Goal: Task Accomplishment & Management: Complete application form

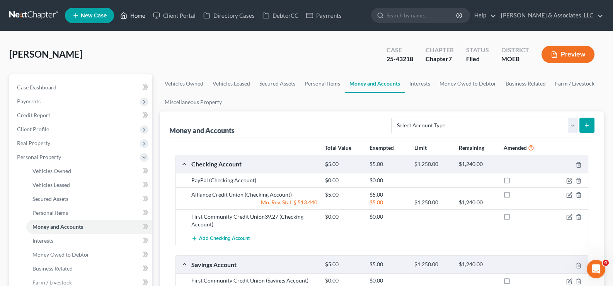
click at [137, 15] on link "Home" at bounding box center [132, 16] width 33 height 14
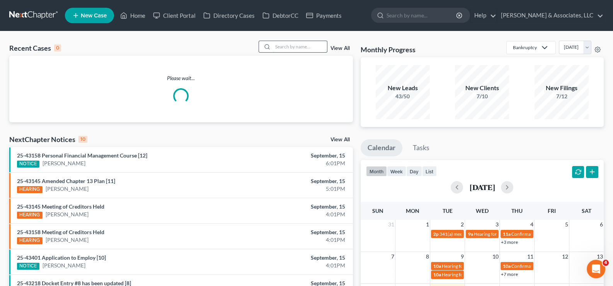
click at [306, 46] on input "search" at bounding box center [300, 46] width 54 height 11
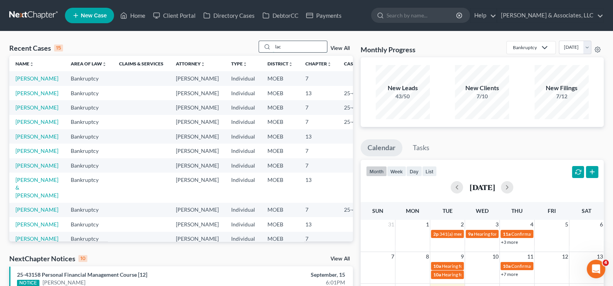
type input "[PERSON_NAME]"
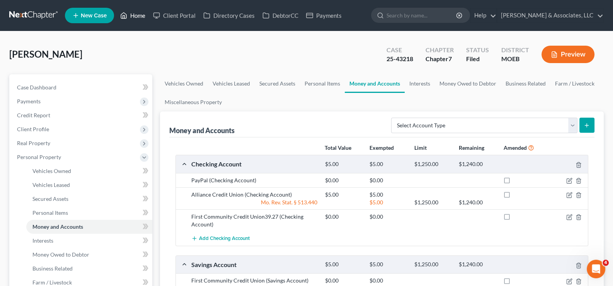
click at [129, 13] on link "Home" at bounding box center [132, 16] width 33 height 14
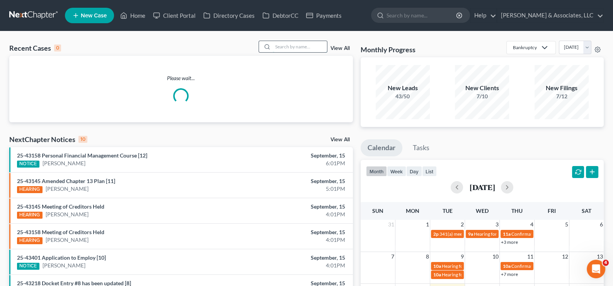
drag, startPoint x: 281, startPoint y: 48, endPoint x: 286, endPoint y: 47, distance: 5.0
click at [282, 48] on input "search" at bounding box center [300, 46] width 54 height 11
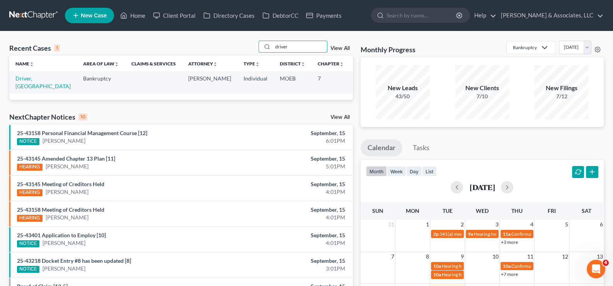
drag, startPoint x: 304, startPoint y: 52, endPoint x: 256, endPoint y: 52, distance: 48.0
click at [256, 52] on div "Recent Cases 1 driver View All" at bounding box center [181, 48] width 344 height 15
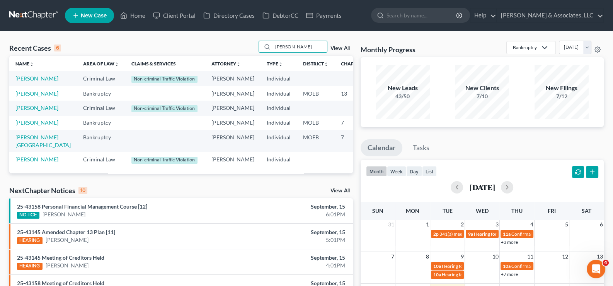
type input "[PERSON_NAME]"
click at [25, 126] on link "[PERSON_NAME]" at bounding box center [36, 122] width 43 height 7
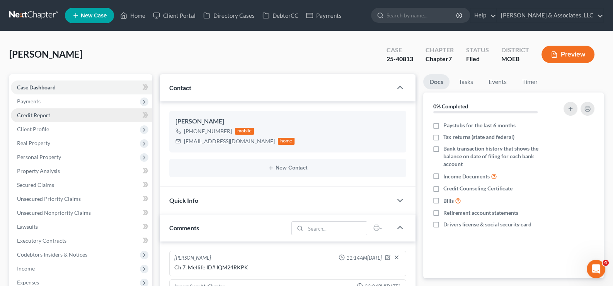
scroll to position [190, 0]
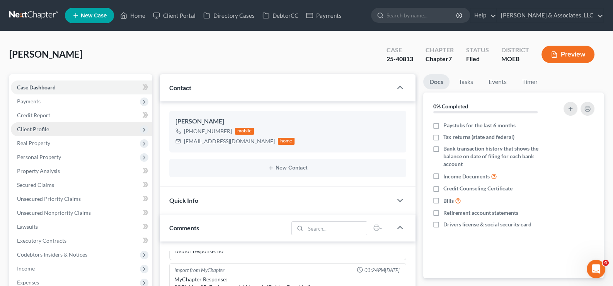
click at [39, 129] on span "Client Profile" at bounding box center [33, 129] width 32 height 7
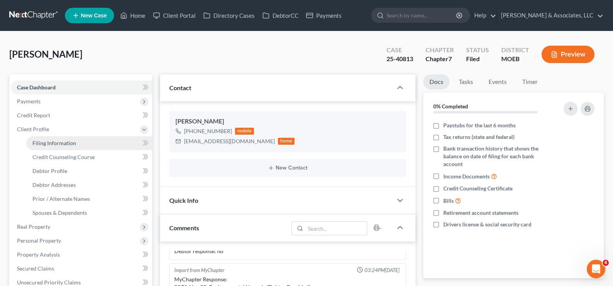
click at [43, 144] on span "Filing Information" at bounding box center [54, 143] width 44 height 7
select select "1"
select select "0"
select select "45"
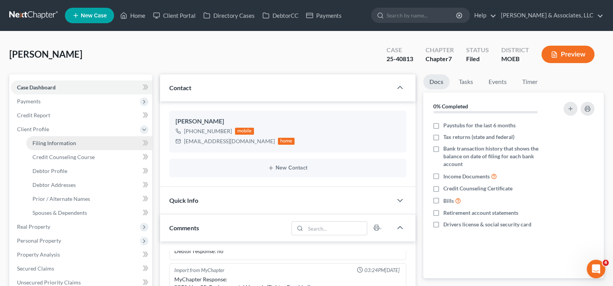
select select "0"
select select "26"
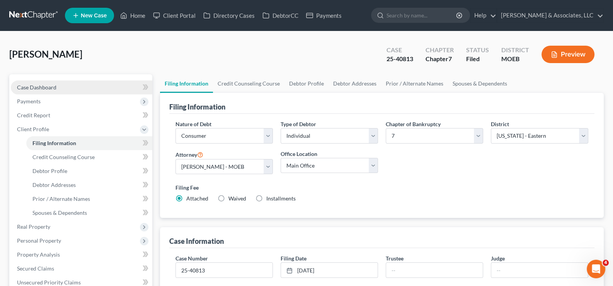
click at [42, 86] on span "Case Dashboard" at bounding box center [36, 87] width 39 height 7
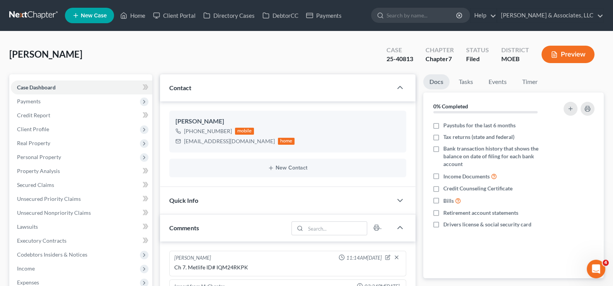
scroll to position [190, 0]
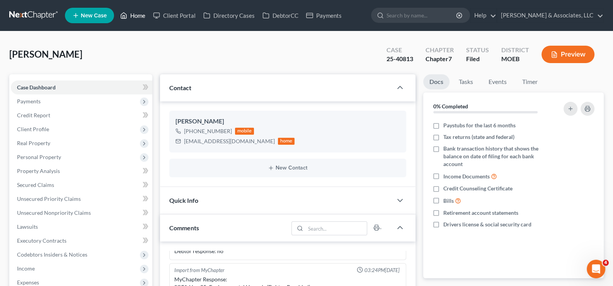
drag, startPoint x: 138, startPoint y: 14, endPoint x: 162, endPoint y: 32, distance: 29.8
click at [138, 14] on link "Home" at bounding box center [132, 16] width 33 height 14
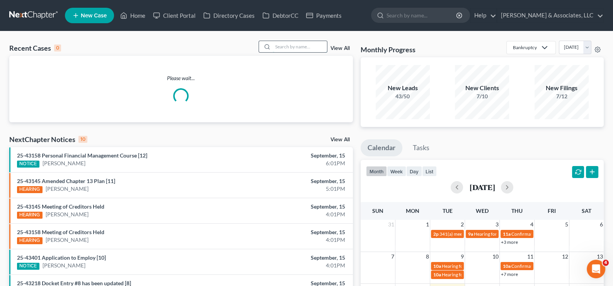
click at [284, 44] on input "search" at bounding box center [300, 46] width 54 height 11
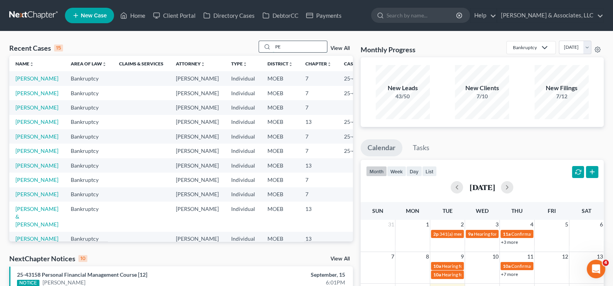
type input "P"
type input "[PERSON_NAME]"
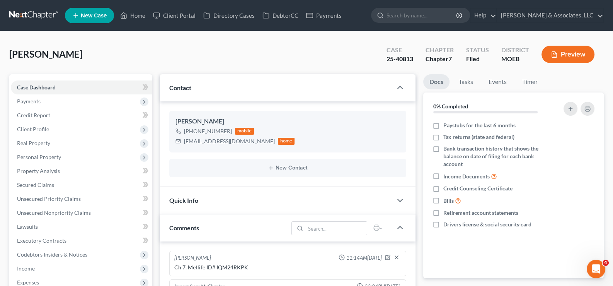
scroll to position [190, 0]
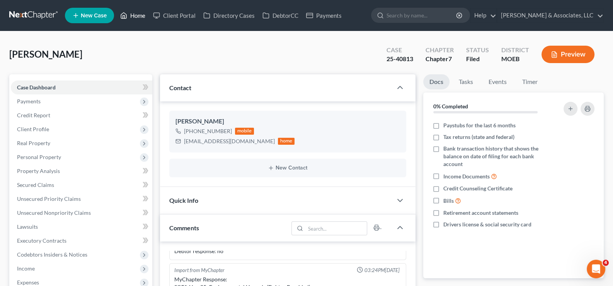
click at [132, 12] on link "Home" at bounding box center [132, 16] width 33 height 14
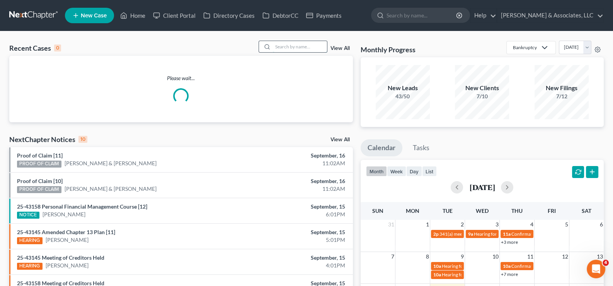
click at [287, 47] on input "search" at bounding box center [300, 46] width 54 height 11
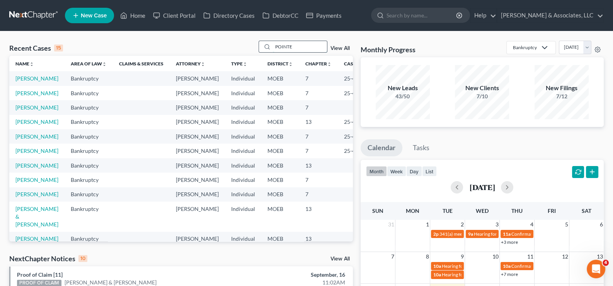
type input "POINTER"
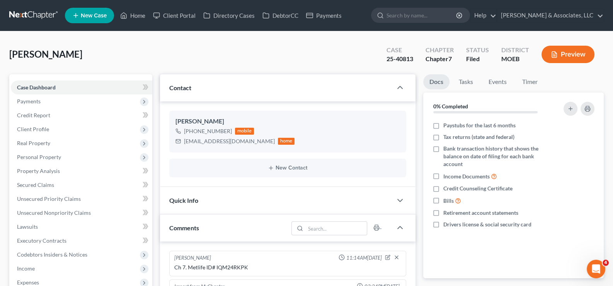
scroll to position [190, 0]
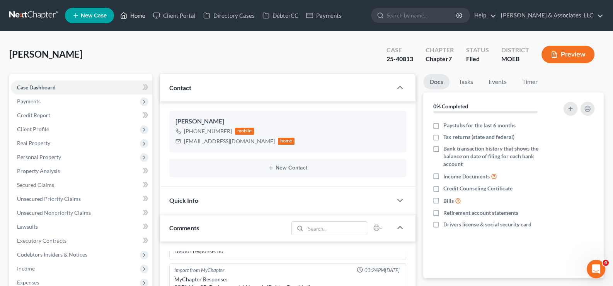
drag, startPoint x: 132, startPoint y: 17, endPoint x: 186, endPoint y: 55, distance: 66.0
click at [132, 17] on link "Home" at bounding box center [132, 16] width 33 height 14
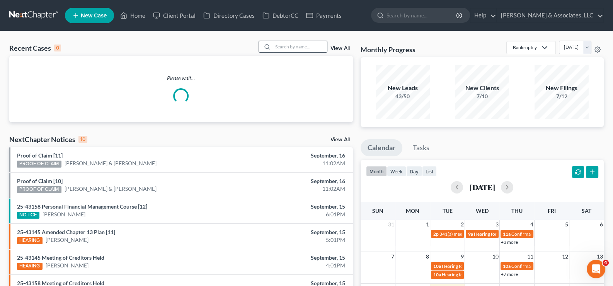
click at [311, 48] on input "search" at bounding box center [300, 46] width 54 height 11
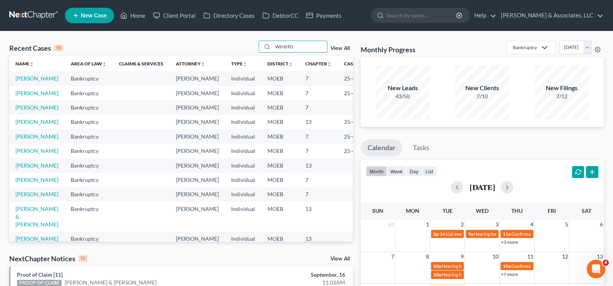
type input "[PERSON_NAME]"
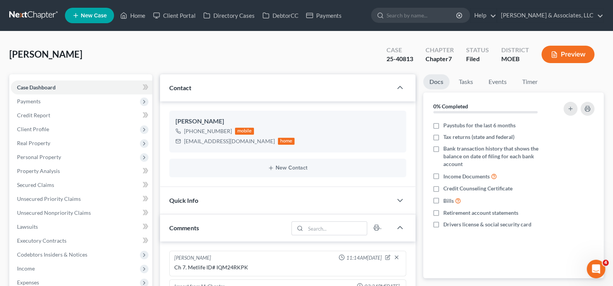
scroll to position [190, 0]
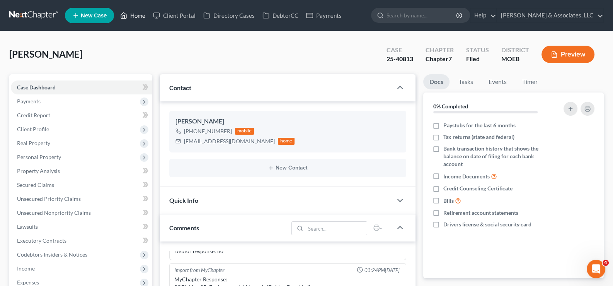
click at [133, 17] on link "Home" at bounding box center [132, 16] width 33 height 14
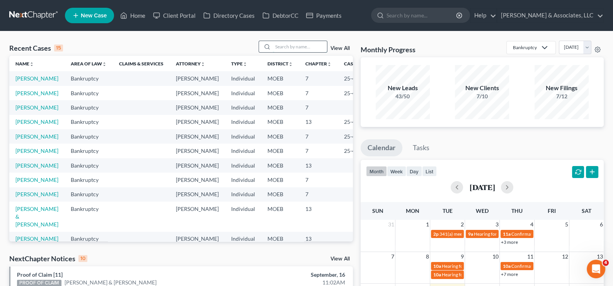
click at [309, 48] on input "search" at bounding box center [300, 46] width 54 height 11
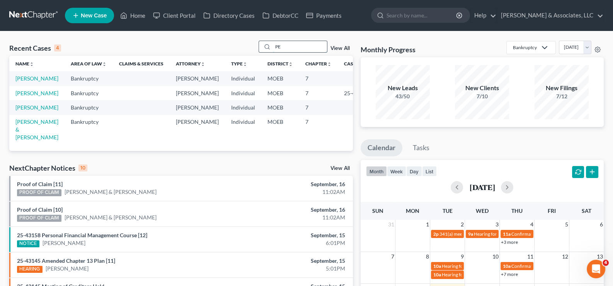
type input "P"
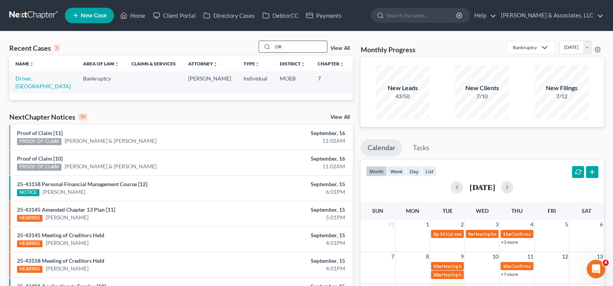
type input "D"
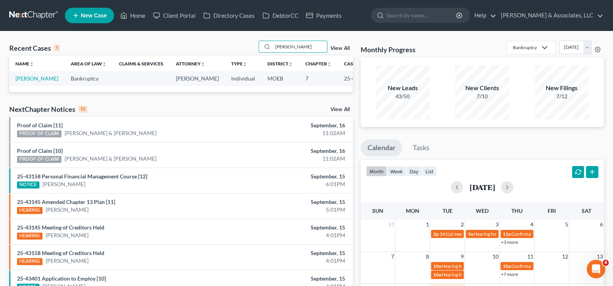
drag, startPoint x: 292, startPoint y: 46, endPoint x: 259, endPoint y: 44, distance: 32.9
click at [259, 44] on div "Recent Cases 1 [PERSON_NAME] View All" at bounding box center [181, 48] width 344 height 15
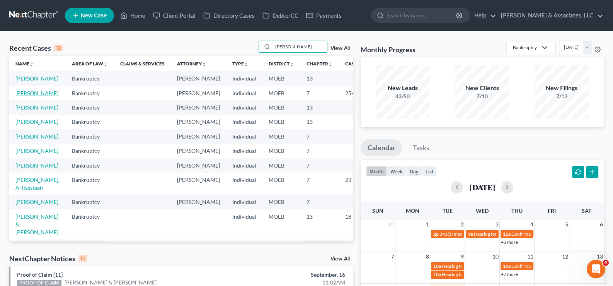
type input "[PERSON_NAME]"
click at [28, 96] on link "[PERSON_NAME]" at bounding box center [36, 93] width 43 height 7
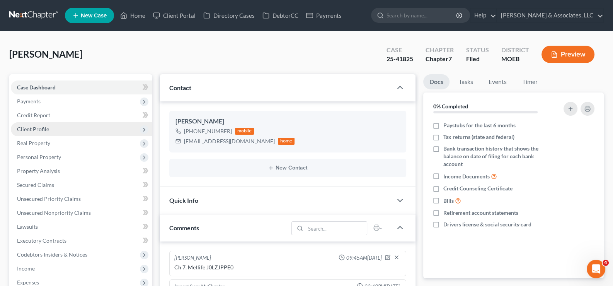
scroll to position [279, 0]
click at [34, 129] on span "Client Profile" at bounding box center [33, 129] width 32 height 7
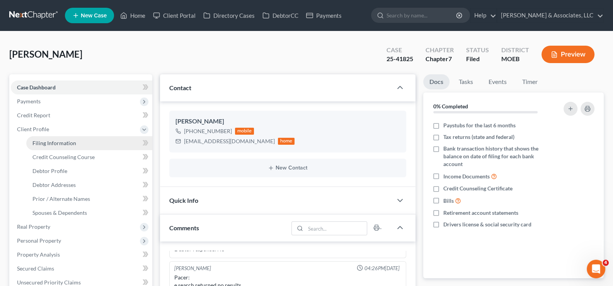
click at [37, 140] on span "Filing Information" at bounding box center [54, 143] width 44 height 7
select select "1"
select select "0"
select select "45"
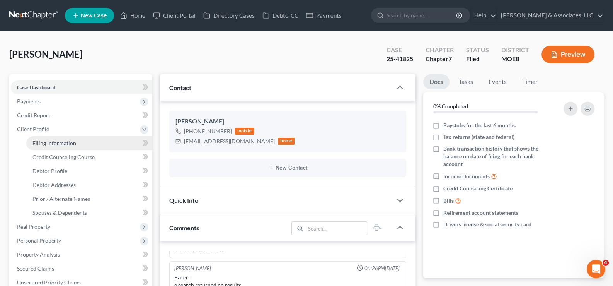
select select "0"
select select "26"
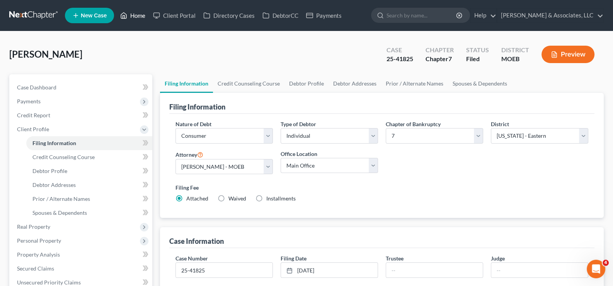
click at [135, 12] on link "Home" at bounding box center [132, 16] width 33 height 14
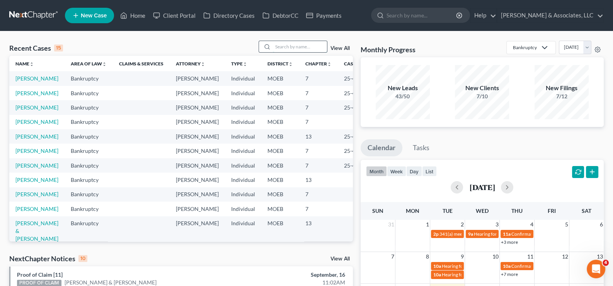
click at [290, 46] on input "search" at bounding box center [300, 46] width 54 height 11
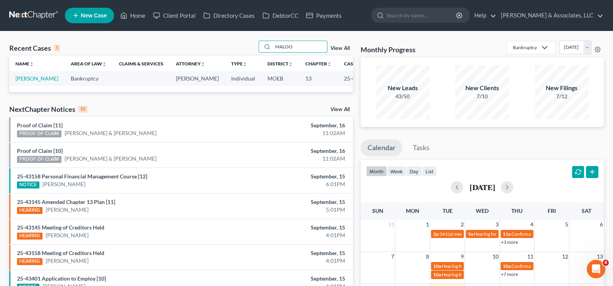
drag, startPoint x: 274, startPoint y: 51, endPoint x: 244, endPoint y: 51, distance: 30.6
click at [244, 51] on div "Recent Cases 1 MALOO View All" at bounding box center [181, 48] width 344 height 15
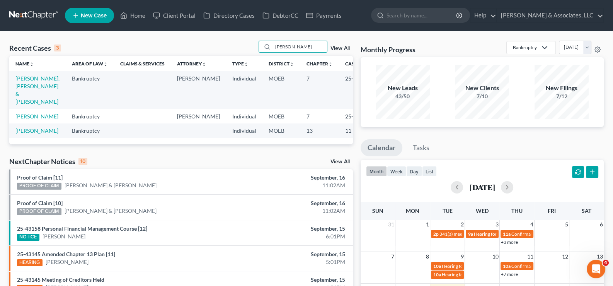
type input "[PERSON_NAME]"
click at [33, 120] on link "[PERSON_NAME]" at bounding box center [36, 116] width 43 height 7
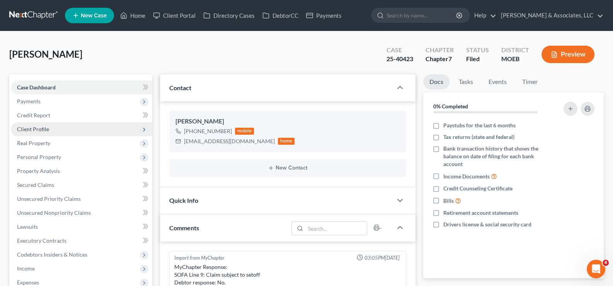
scroll to position [161, 0]
click at [41, 127] on span "Client Profile" at bounding box center [33, 129] width 32 height 7
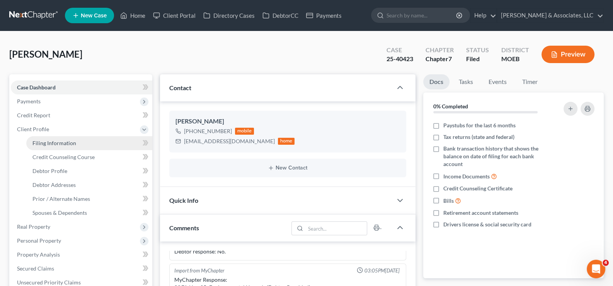
click at [44, 140] on span "Filing Information" at bounding box center [54, 143] width 44 height 7
select select "1"
select select "0"
select select "45"
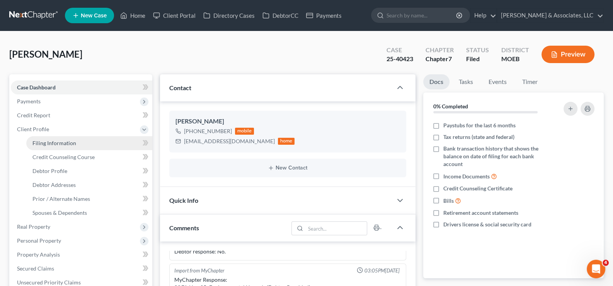
select select "0"
select select "26"
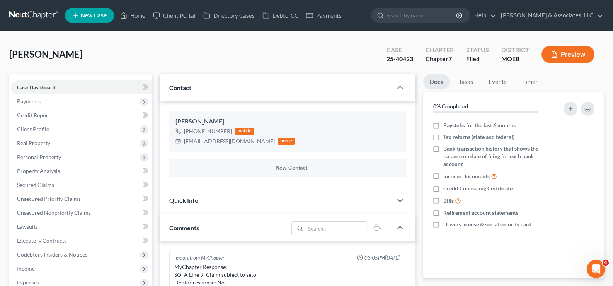
scroll to position [161, 0]
drag, startPoint x: 143, startPoint y: 15, endPoint x: 220, endPoint y: 38, distance: 79.9
click at [143, 15] on link "Home" at bounding box center [132, 16] width 33 height 14
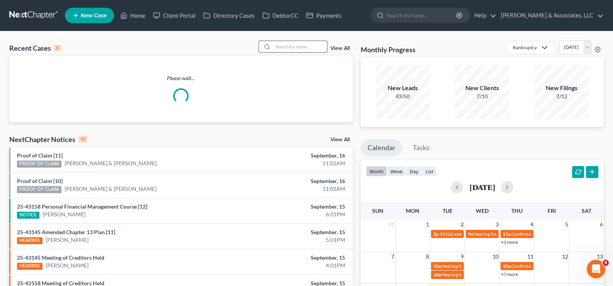
click at [278, 46] on input "search" at bounding box center [300, 46] width 54 height 11
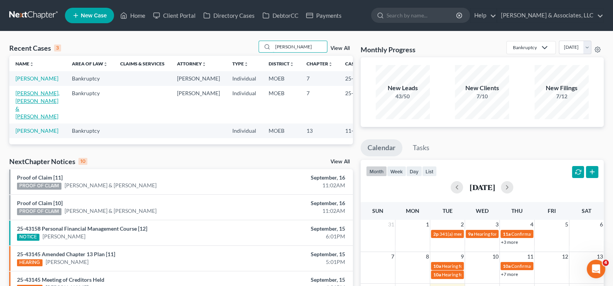
type input "[PERSON_NAME]"
click at [32, 120] on link "[PERSON_NAME], [PERSON_NAME] & [PERSON_NAME]" at bounding box center [37, 105] width 44 height 30
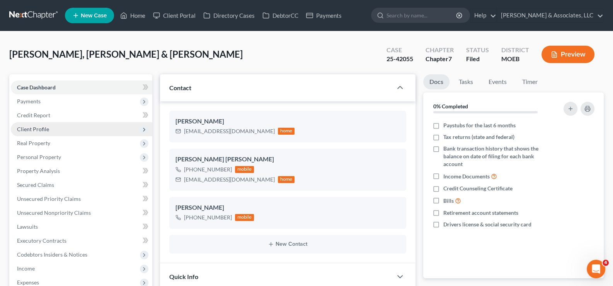
scroll to position [162, 0]
click at [43, 125] on span "Client Profile" at bounding box center [82, 129] width 142 height 14
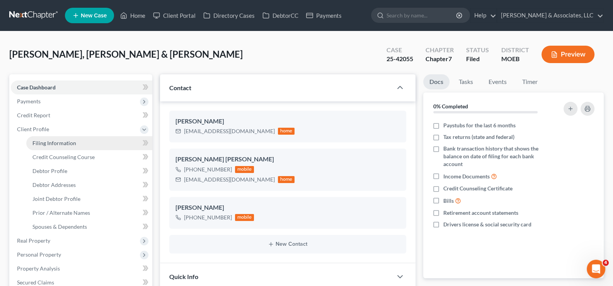
click at [53, 142] on span "Filing Information" at bounding box center [54, 143] width 44 height 7
select select "1"
select select "0"
select select "45"
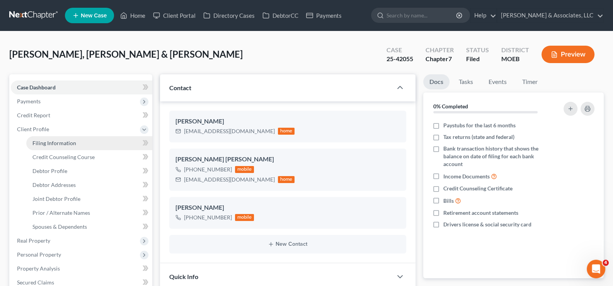
select select "0"
select select "26"
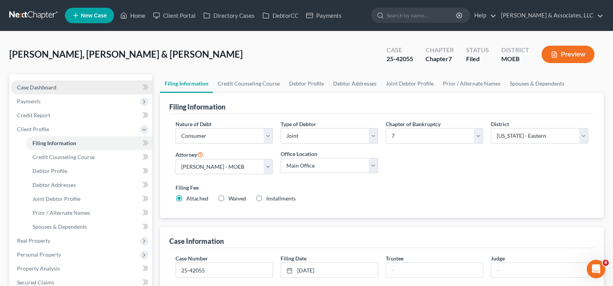
click at [43, 92] on link "Case Dashboard" at bounding box center [82, 87] width 142 height 14
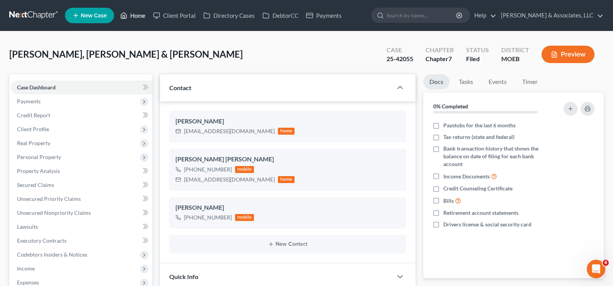
click at [134, 18] on link "Home" at bounding box center [132, 16] width 33 height 14
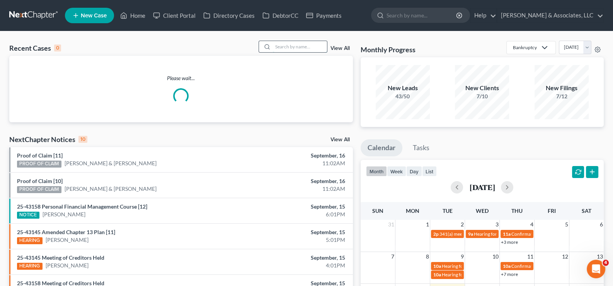
click at [287, 46] on input "search" at bounding box center [300, 46] width 54 height 11
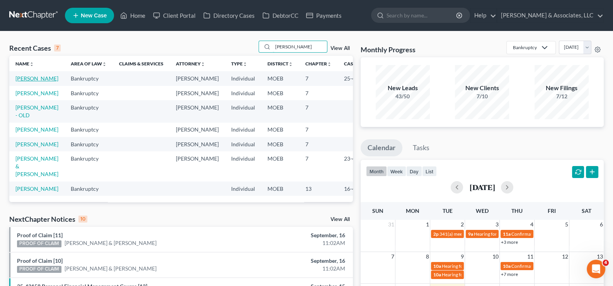
type input "[PERSON_NAME]"
click at [29, 82] on link "[PERSON_NAME]" at bounding box center [36, 78] width 43 height 7
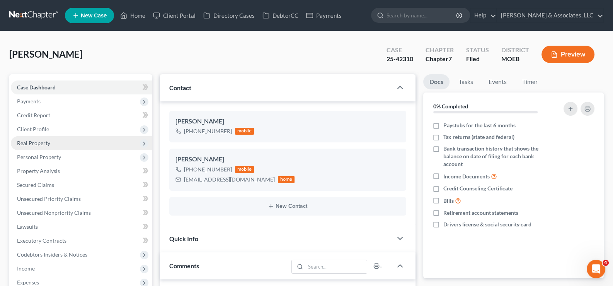
scroll to position [424, 0]
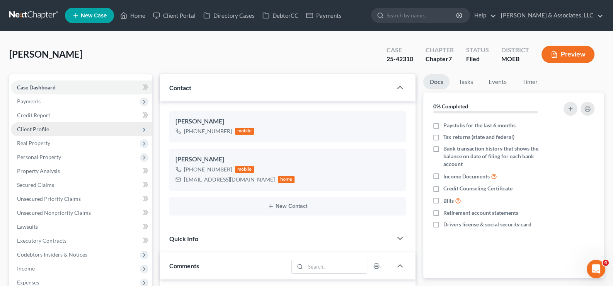
click at [39, 130] on span "Client Profile" at bounding box center [33, 129] width 32 height 7
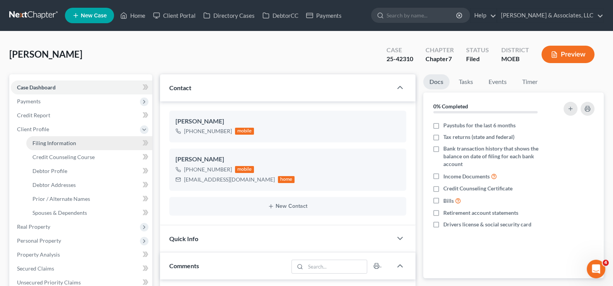
click at [41, 140] on span "Filing Information" at bounding box center [54, 143] width 44 height 7
select select "1"
select select "0"
select select "45"
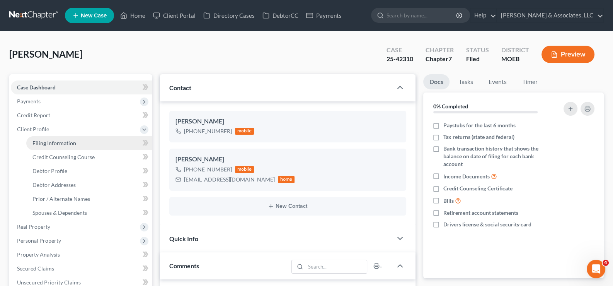
select select "0"
select select "26"
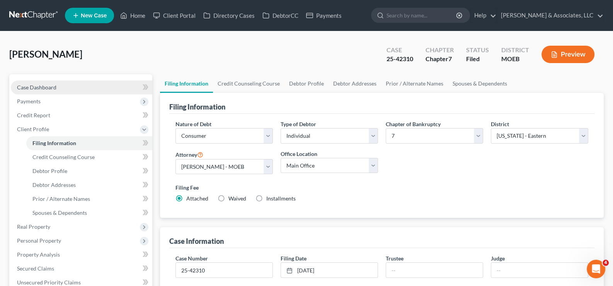
click at [37, 87] on span "Case Dashboard" at bounding box center [36, 87] width 39 height 7
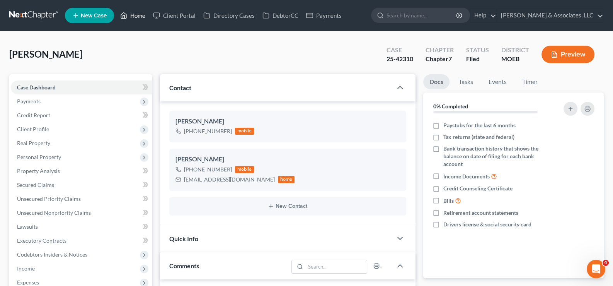
click at [135, 13] on link "Home" at bounding box center [132, 16] width 33 height 14
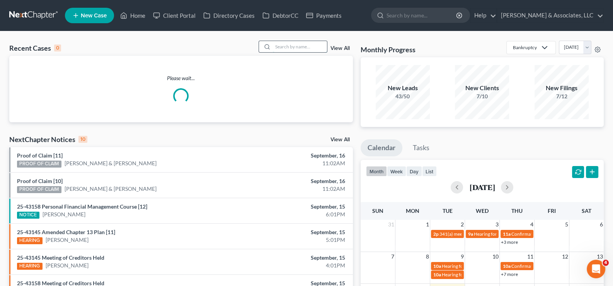
click at [309, 52] on input "search" at bounding box center [300, 46] width 54 height 11
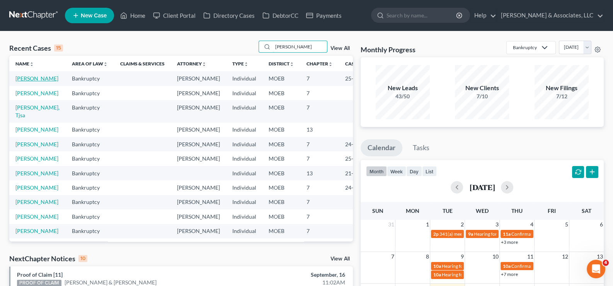
type input "[PERSON_NAME]"
click at [24, 82] on link "[PERSON_NAME]" at bounding box center [36, 78] width 43 height 7
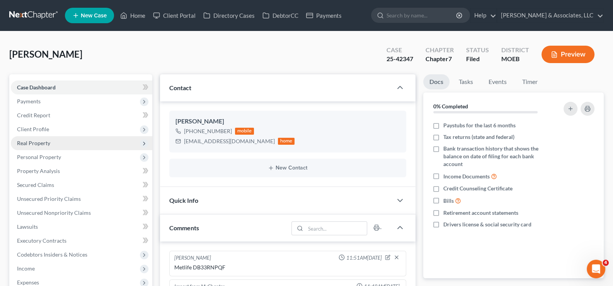
drag, startPoint x: 40, startPoint y: 131, endPoint x: 36, endPoint y: 145, distance: 14.4
click at [40, 131] on span "Client Profile" at bounding box center [33, 129] width 32 height 7
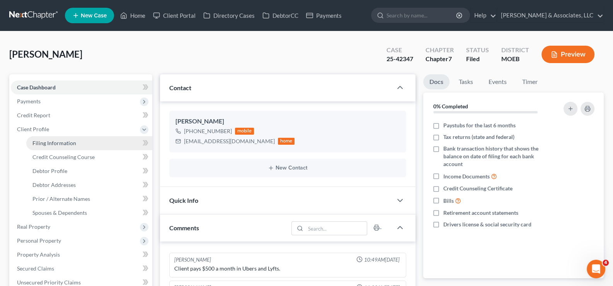
click at [36, 142] on span "Filing Information" at bounding box center [54, 143] width 44 height 7
select select "1"
select select "0"
select select "45"
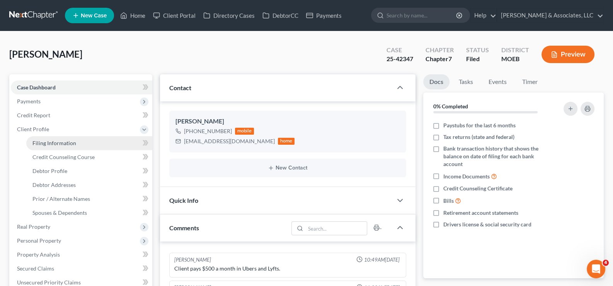
select select "0"
select select "26"
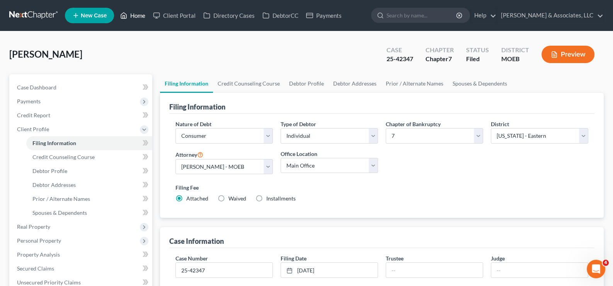
click at [143, 18] on link "Home" at bounding box center [132, 16] width 33 height 14
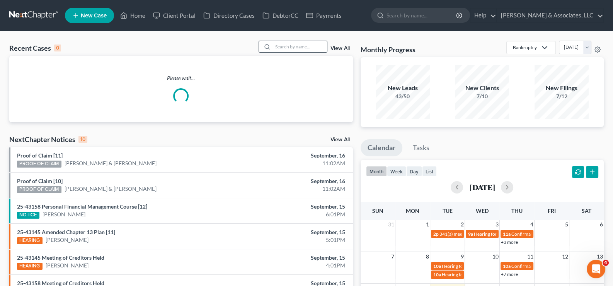
click at [278, 45] on input "search" at bounding box center [300, 46] width 54 height 11
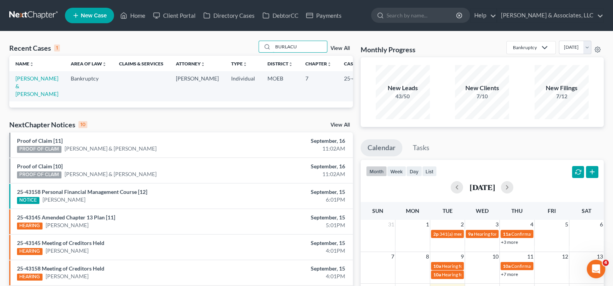
drag, startPoint x: 300, startPoint y: 46, endPoint x: 249, endPoint y: 47, distance: 50.7
click at [249, 47] on div "Recent Cases 1 BURLACU View All" at bounding box center [181, 48] width 344 height 15
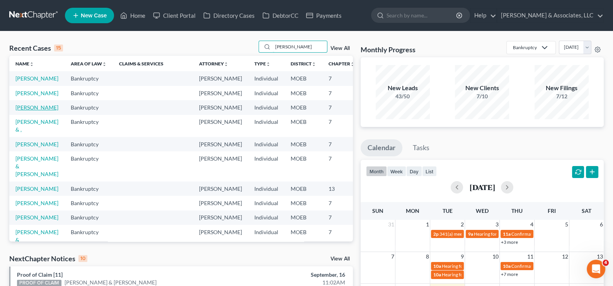
type input "[PERSON_NAME]"
click at [33, 111] on link "[PERSON_NAME]" at bounding box center [36, 107] width 43 height 7
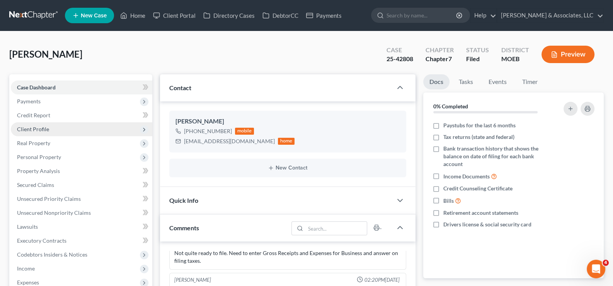
scroll to position [236, 0]
click at [37, 130] on span "Client Profile" at bounding box center [33, 129] width 32 height 7
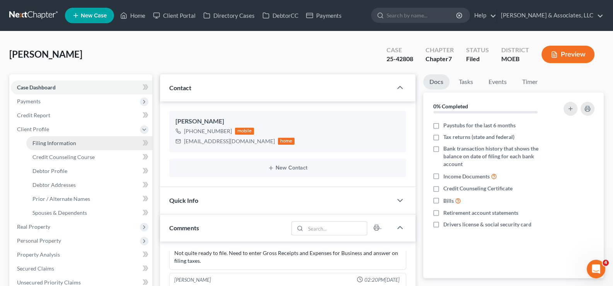
click at [39, 143] on span "Filing Information" at bounding box center [54, 143] width 44 height 7
select select "1"
select select "0"
select select "45"
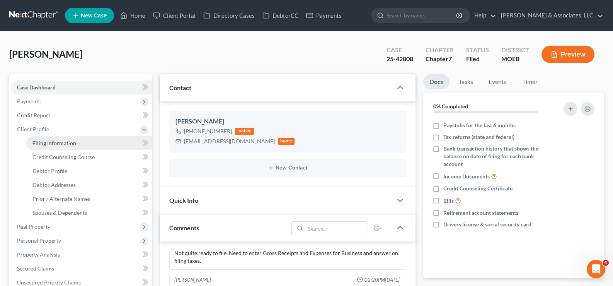
select select "0"
select select "26"
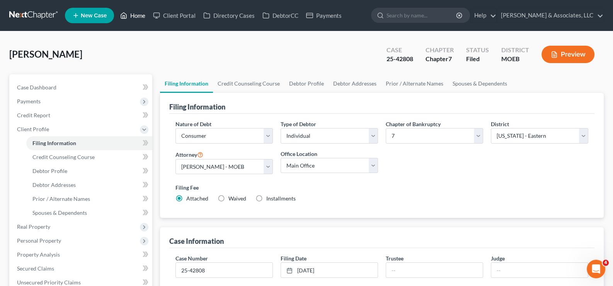
click at [135, 12] on link "Home" at bounding box center [132, 16] width 33 height 14
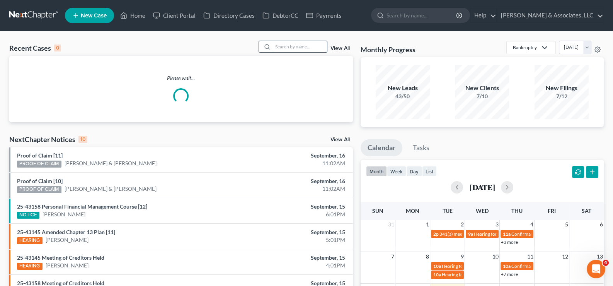
click at [286, 44] on input "search" at bounding box center [300, 46] width 54 height 11
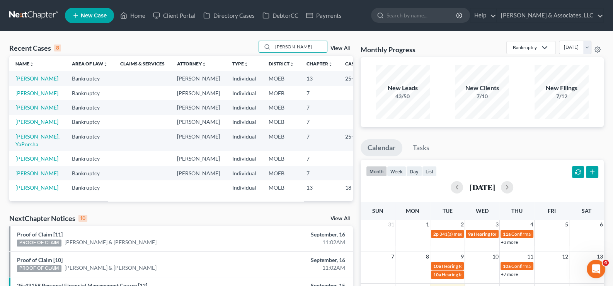
drag, startPoint x: 301, startPoint y: 50, endPoint x: 257, endPoint y: 49, distance: 43.3
click at [257, 49] on div "Recent Cases 8 [PERSON_NAME] View All" at bounding box center [181, 48] width 344 height 15
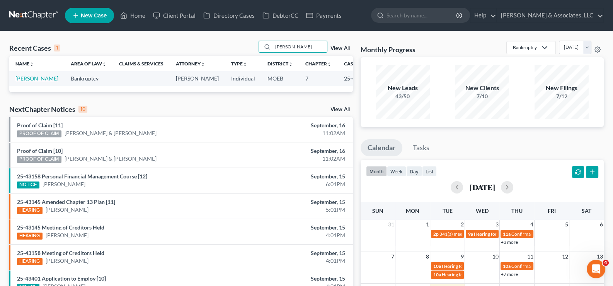
type input "[PERSON_NAME]"
click at [31, 79] on link "[PERSON_NAME]" at bounding box center [36, 78] width 43 height 7
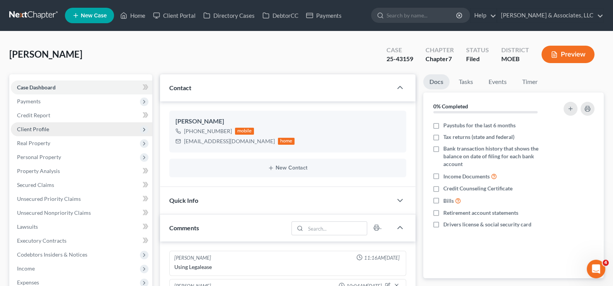
click at [26, 130] on span "Client Profile" at bounding box center [33, 129] width 32 height 7
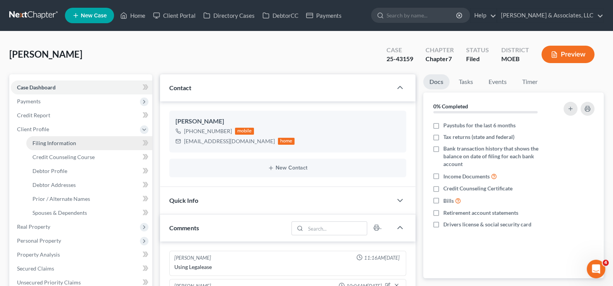
scroll to position [700, 0]
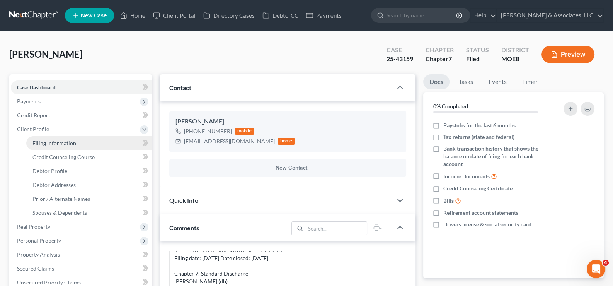
click at [38, 142] on span "Filing Information" at bounding box center [54, 143] width 44 height 7
select select "1"
select select "0"
select select "45"
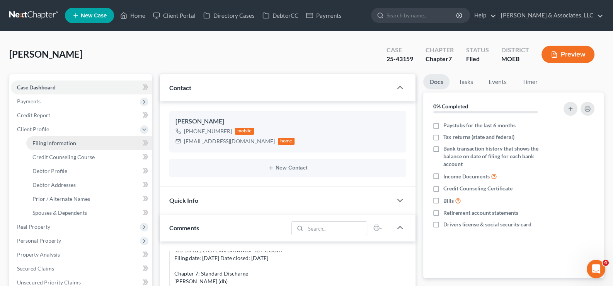
select select "0"
select select "26"
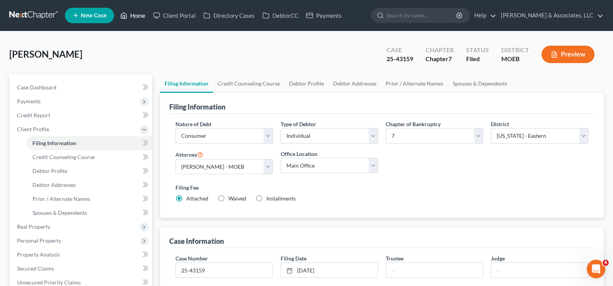
drag, startPoint x: 136, startPoint y: 15, endPoint x: 157, endPoint y: 40, distance: 32.4
click at [136, 15] on link "Home" at bounding box center [132, 16] width 33 height 14
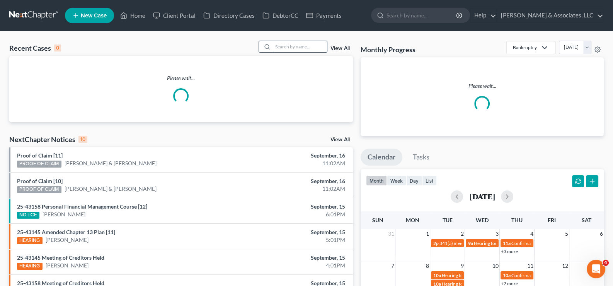
click at [278, 45] on input "search" at bounding box center [300, 46] width 54 height 11
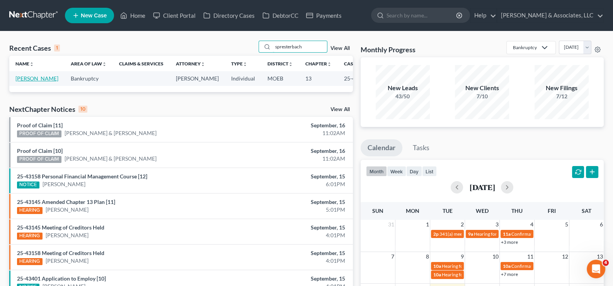
type input "spresterbach"
click at [36, 79] on link "[PERSON_NAME]" at bounding box center [36, 78] width 43 height 7
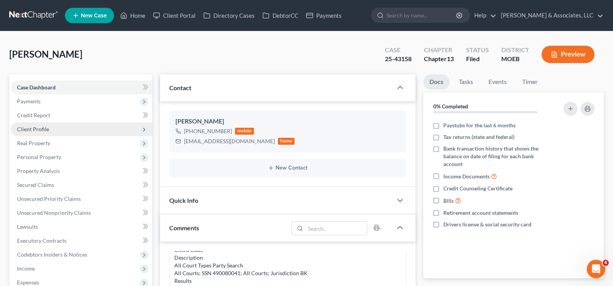
click at [31, 126] on span "Client Profile" at bounding box center [33, 129] width 32 height 7
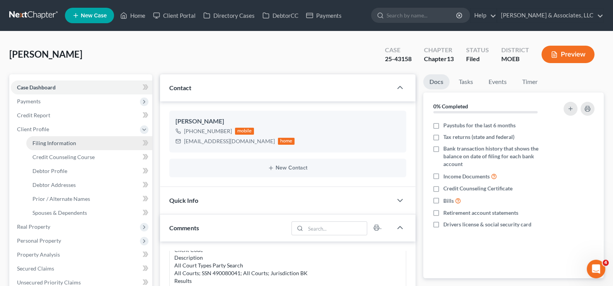
click at [64, 145] on span "Filing Information" at bounding box center [54, 143] width 44 height 7
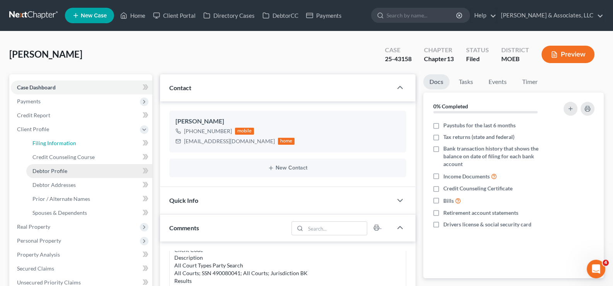
select select "1"
select select "0"
select select "3"
select select "45"
select select "0"
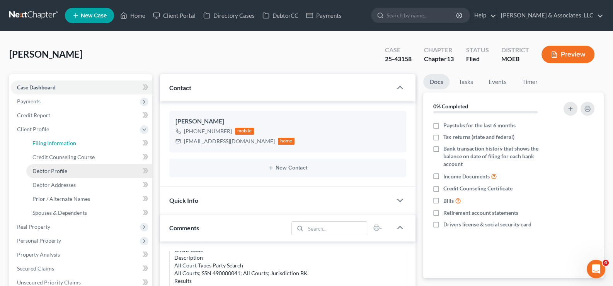
select select "26"
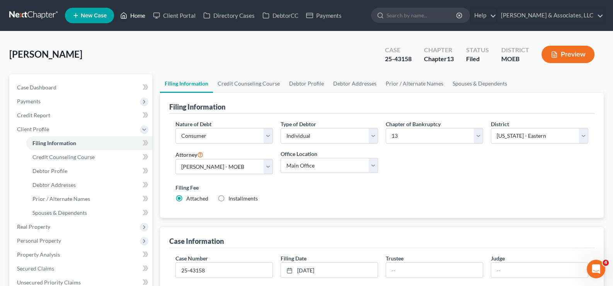
drag, startPoint x: 132, startPoint y: 15, endPoint x: 217, endPoint y: 53, distance: 93.0
click at [132, 15] on link "Home" at bounding box center [132, 16] width 33 height 14
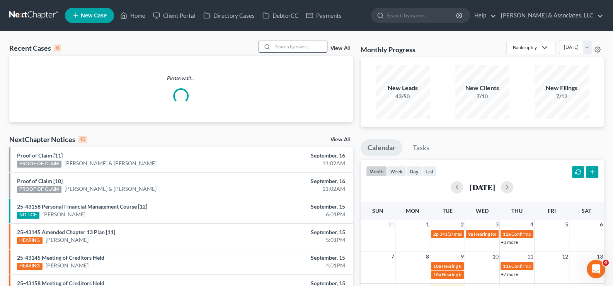
click at [272, 46] on div at bounding box center [266, 46] width 14 height 11
click at [277, 46] on input "search" at bounding box center [300, 46] width 54 height 11
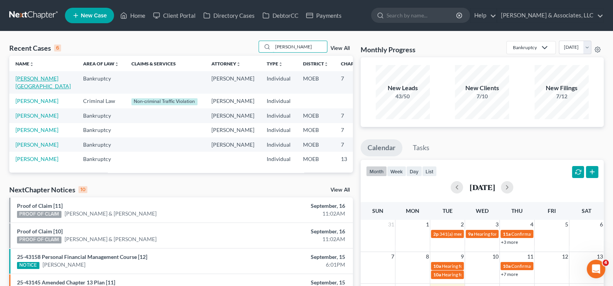
type input "[PERSON_NAME]"
click at [26, 87] on link "[PERSON_NAME][GEOGRAPHIC_DATA]" at bounding box center [42, 82] width 55 height 14
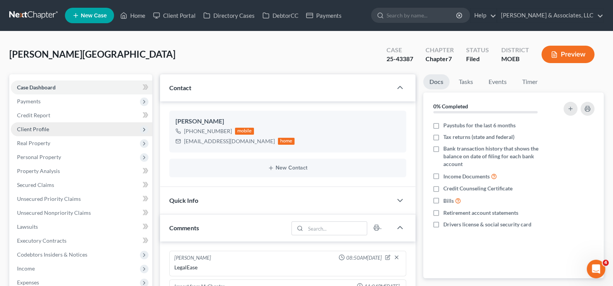
click at [31, 126] on span "Client Profile" at bounding box center [33, 129] width 32 height 7
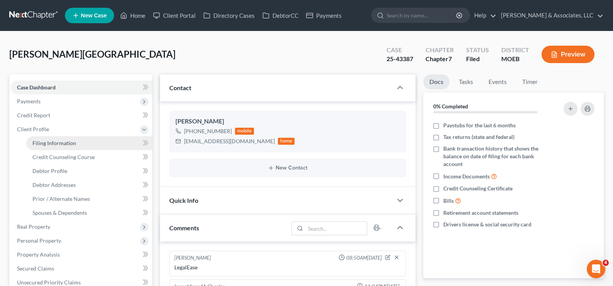
click at [34, 140] on span "Filing Information" at bounding box center [54, 143] width 44 height 7
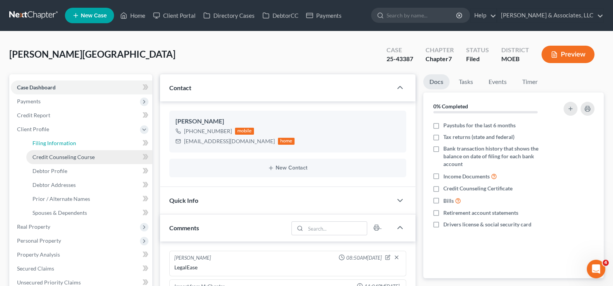
select select "1"
select select "0"
select select "45"
select select "0"
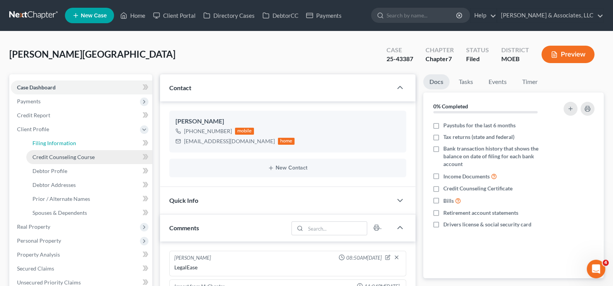
select select "26"
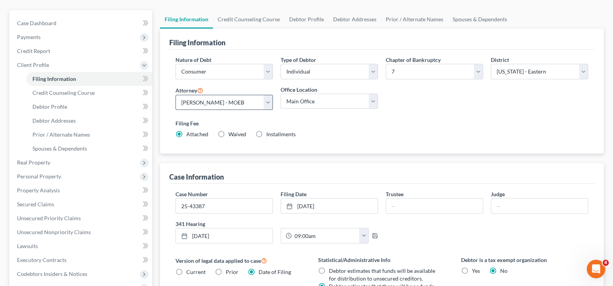
scroll to position [77, 0]
